Goal: Task Accomplishment & Management: Use online tool/utility

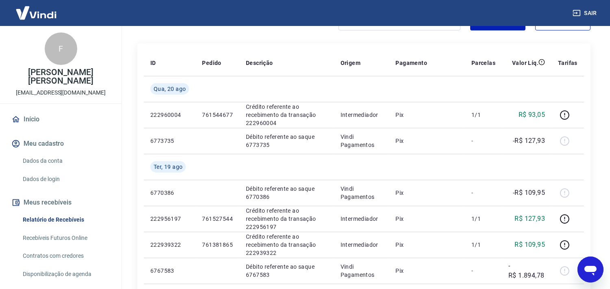
scroll to position [45, 0]
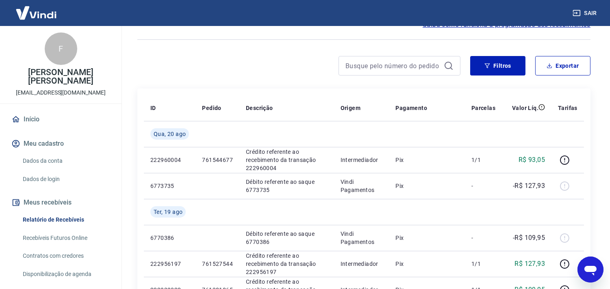
click at [22, 104] on div "F [PERSON_NAME] [PERSON_NAME] [EMAIL_ADDRESS][DOMAIN_NAME] Início Meu cadastro …" at bounding box center [61, 178] width 122 height 305
click at [24, 120] on link "Início" at bounding box center [61, 120] width 102 height 18
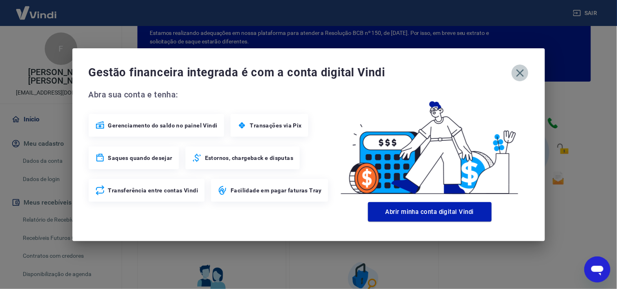
click at [514, 71] on icon "button" at bounding box center [519, 73] width 13 height 13
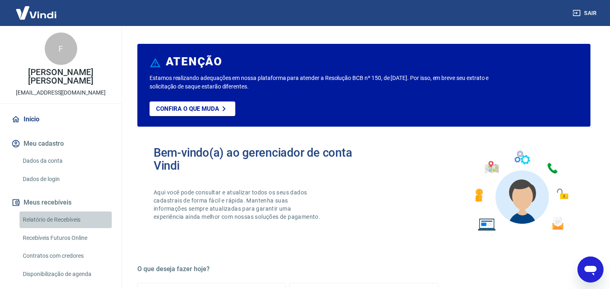
click at [70, 226] on link "Relatório de Recebíveis" at bounding box center [66, 220] width 92 height 17
